Goal: Use online tool/utility

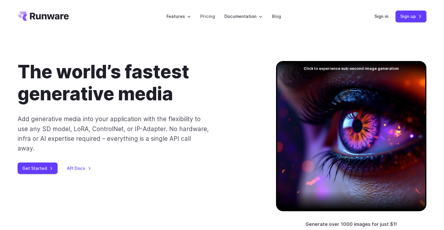
click at [364, 82] on div at bounding box center [351, 136] width 150 height 150
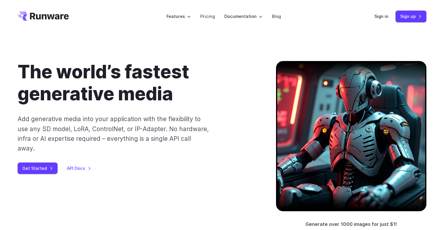
click at [377, 81] on div at bounding box center [351, 136] width 150 height 150
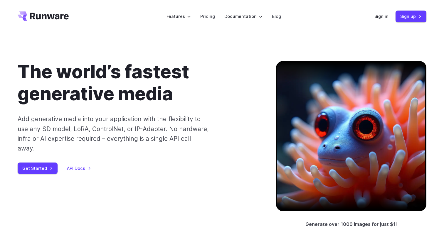
click at [377, 81] on div at bounding box center [351, 136] width 150 height 150
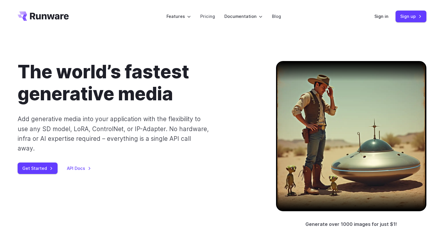
click at [377, 81] on div at bounding box center [351, 136] width 150 height 150
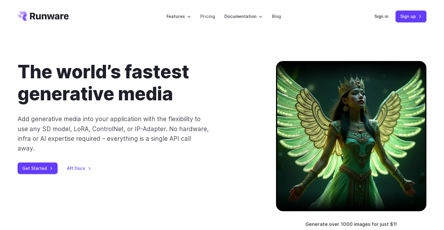
click at [377, 81] on div at bounding box center [351, 136] width 150 height 150
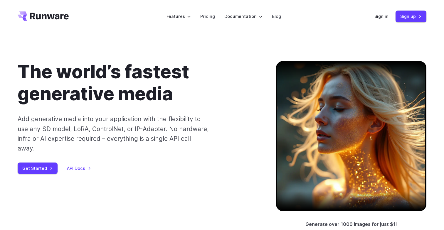
click at [377, 81] on div at bounding box center [351, 136] width 150 height 150
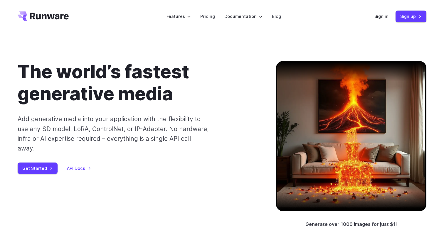
click at [380, 81] on div at bounding box center [351, 136] width 150 height 150
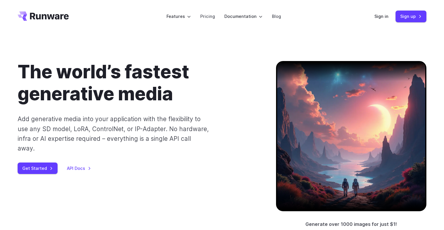
click at [380, 81] on div at bounding box center [351, 136] width 150 height 150
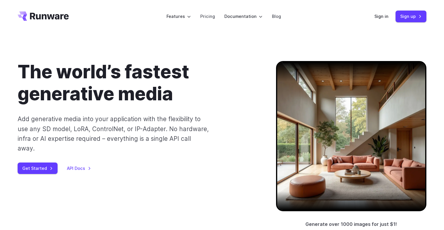
click at [380, 81] on div at bounding box center [351, 136] width 150 height 150
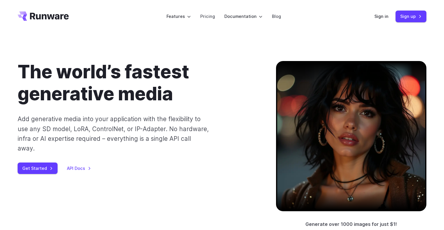
click at [407, 69] on div at bounding box center [351, 136] width 150 height 150
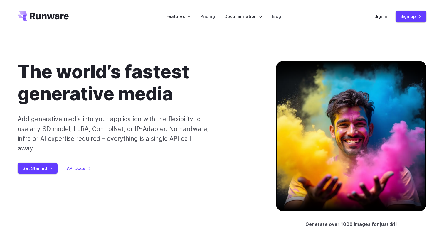
click at [407, 69] on div at bounding box center [351, 136] width 150 height 150
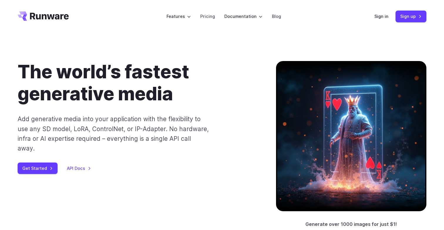
click at [405, 73] on div at bounding box center [351, 136] width 150 height 150
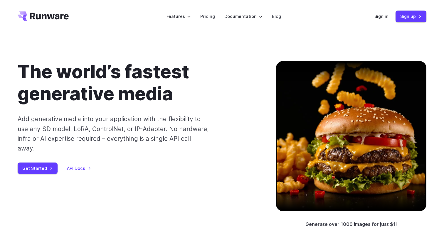
click at [405, 73] on div at bounding box center [351, 136] width 150 height 150
